Goal: Check status

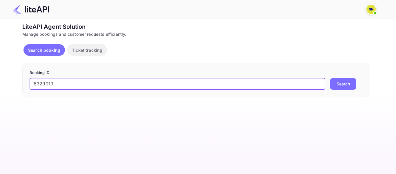
type input "6329019"
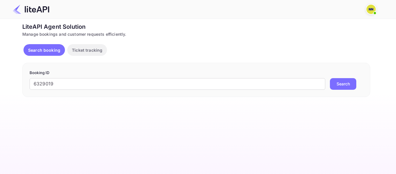
click at [340, 82] on button "Search" at bounding box center [343, 84] width 26 height 12
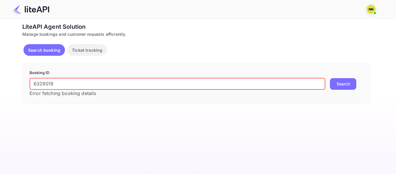
click at [68, 86] on input "6329019" at bounding box center [178, 84] width 296 height 12
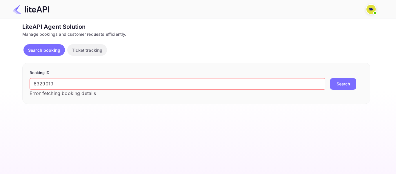
click at [371, 8] on img at bounding box center [370, 9] width 9 height 9
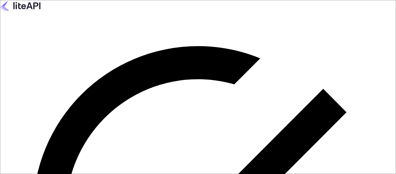
click at [112, 12] on keeper-lock "Open Keeper Popup" at bounding box center [108, 8] width 7 height 7
drag, startPoint x: 121, startPoint y: 112, endPoint x: 258, endPoint y: 20, distance: 164.8
click at [257, 32] on keeper-draggable-element at bounding box center [237, 75] width 101 height 86
type input "[EMAIL_ADDRESS][DOMAIN_NAME]"
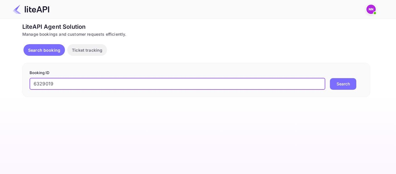
type input "6329019"
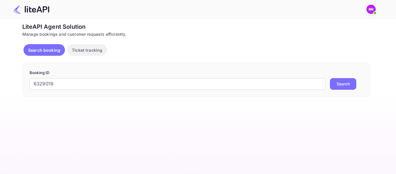
click at [347, 84] on button "Search" at bounding box center [343, 84] width 26 height 12
